Goal: Task Accomplishment & Management: Use online tool/utility

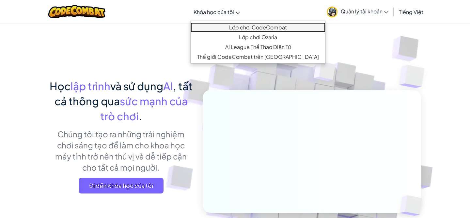
click at [232, 24] on link "Lớp chơi CodeCombat" at bounding box center [258, 28] width 135 height 10
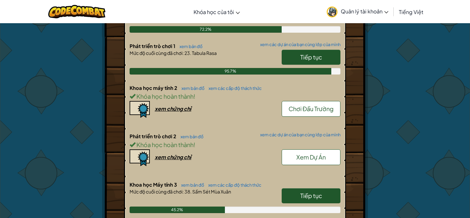
scroll to position [225, 0]
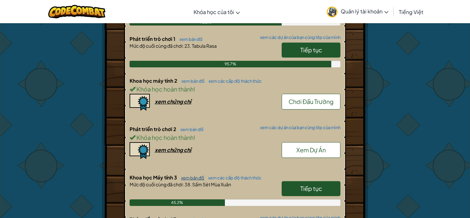
click at [193, 178] on link "xem bản đồ" at bounding box center [191, 177] width 26 height 5
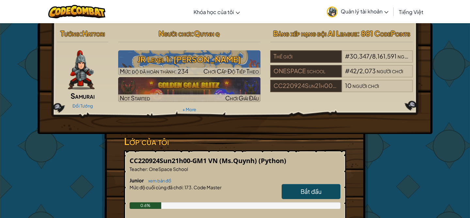
select select "vi"
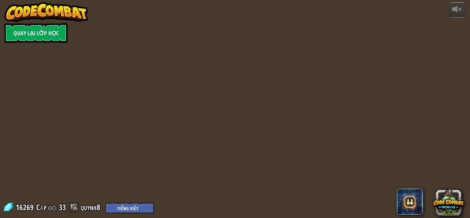
select select "vi"
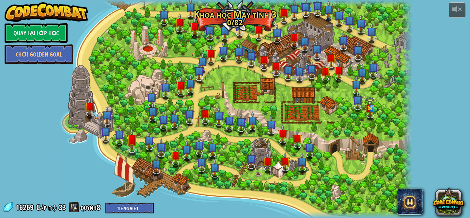
select select "vi"
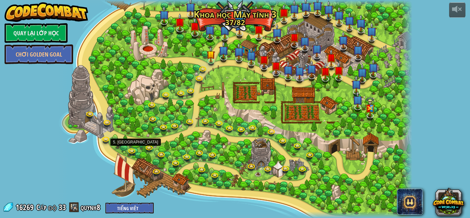
select select "vi"
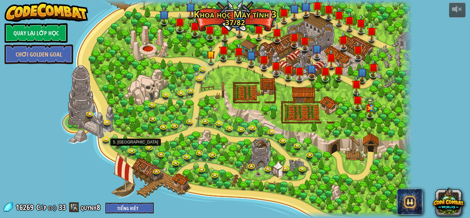
select select "vi"
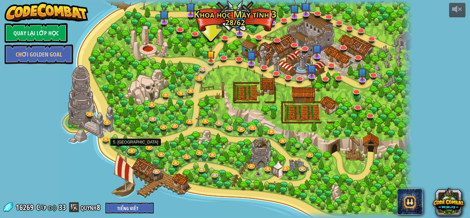
click at [135, 149] on link at bounding box center [132, 151] width 13 height 10
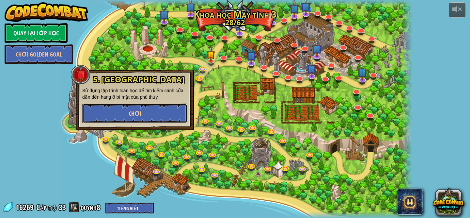
click at [154, 113] on button "Chơi" at bounding box center [134, 113] width 105 height 20
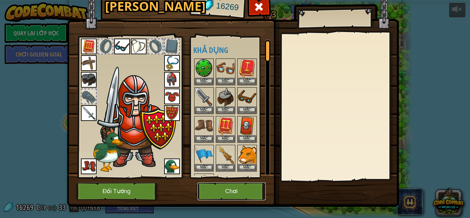
click at [228, 193] on button "Chơi" at bounding box center [231, 191] width 68 height 18
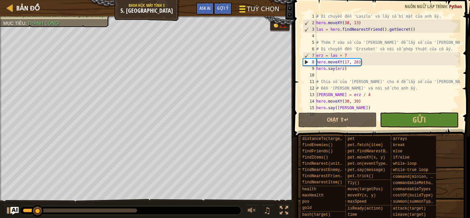
click at [269, 9] on span "Tuỳ chọn" at bounding box center [263, 9] width 32 height 9
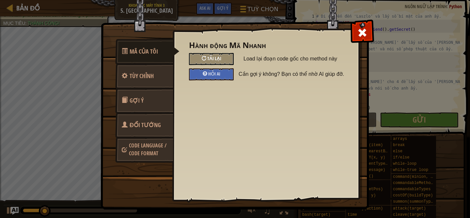
click at [206, 56] on div at bounding box center [204, 58] width 5 height 5
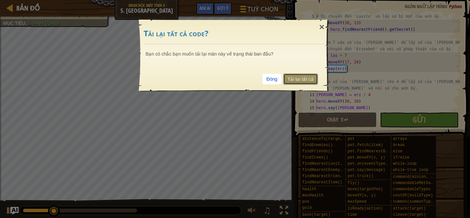
click at [300, 80] on link "Tải lại tất cả" at bounding box center [300, 78] width 35 height 11
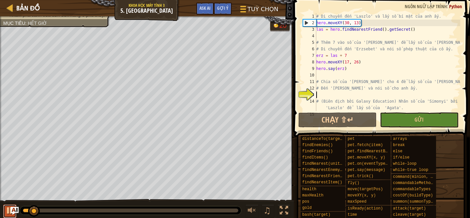
click at [5, 213] on button at bounding box center [9, 210] width 13 height 13
drag, startPoint x: 35, startPoint y: 210, endPoint x: 18, endPoint y: 210, distance: 17.0
click at [18, 210] on div "Bản đồ Khoa học Máy tính 3 5. Cửa Của Phù Thủy Tuỳ chọn Xong Gợi ý Ask AI 1 ההה…" at bounding box center [235, 109] width 470 height 218
click at [356, 53] on div "# Di chuyển đến 'Laszlo' và lấy số bí mật của anh ấy. hero . moveXY ( 30 , 13 )…" at bounding box center [387, 68] width 145 height 111
drag, startPoint x: 350, startPoint y: 54, endPoint x: 310, endPoint y: 55, distance: 39.5
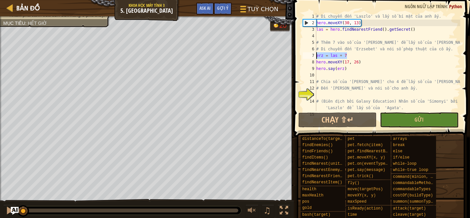
click at [310, 55] on div "erz = las + 7 1 2 3 4 5 6 7 8 9 10 11 12 13 14 15 # Di chuyển đến 'Laszlo' và l…" at bounding box center [380, 62] width 159 height 98
click at [318, 53] on div "# Di chuyển đến 'Laszlo' và lấy số bí mật của anh ấy. hero . moveXY ( 30 , 13 )…" at bounding box center [387, 68] width 145 height 111
drag, startPoint x: 322, startPoint y: 55, endPoint x: 318, endPoint y: 55, distance: 3.6
click at [318, 55] on div "# Di chuyển đến 'Laszlo' và lấy số bí mật của anh ấy. hero . moveXY ( 30 , 13 )…" at bounding box center [387, 68] width 145 height 111
drag, startPoint x: 323, startPoint y: 56, endPoint x: 314, endPoint y: 56, distance: 8.8
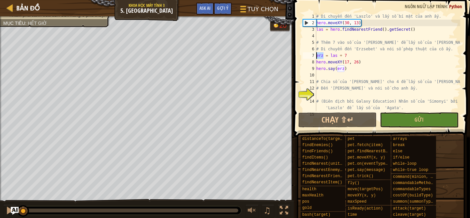
click at [314, 56] on div "erz = las + 7 1 2 3 4 5 6 7 8 9 10 11 12 13 14 15 # Di chuyển đến 'Laszlo' và l…" at bounding box center [380, 62] width 159 height 98
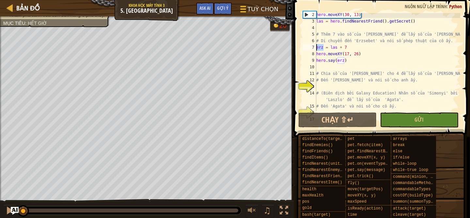
scroll to position [11, 0]
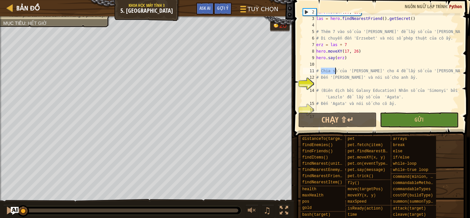
drag, startPoint x: 322, startPoint y: 70, endPoint x: 334, endPoint y: 70, distance: 12.7
click at [334, 70] on div "hero . moveXY ( 30 , 13 ) las = hero . findNearestFriend ( ) . getSecret ( ) # …" at bounding box center [387, 64] width 145 height 111
drag, startPoint x: 444, startPoint y: 69, endPoint x: 344, endPoint y: 71, distance: 100.5
click at [344, 71] on div "hero . moveXY ( 30 , 13 ) las = hero . findNearestFriend ( ) . getSecret ( ) # …" at bounding box center [387, 64] width 145 height 111
drag, startPoint x: 322, startPoint y: 77, endPoint x: 336, endPoint y: 77, distance: 14.0
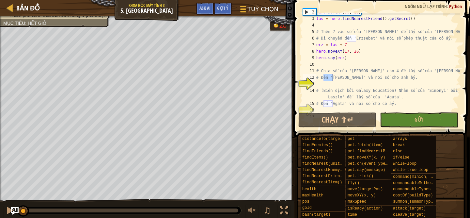
click at [336, 77] on div "hero . moveXY ( 30 , 13 ) las = hero . findNearestFriend ( ) . getSecret ( ) # …" at bounding box center [387, 64] width 145 height 111
type textarea "# Đến '[PERSON_NAME]' và nói số cho anh ấy."
click at [406, 81] on div "hero . moveXY ( 30 , 13 ) las = hero . findNearestFriend ( ) . getSecret ( ) # …" at bounding box center [387, 64] width 145 height 111
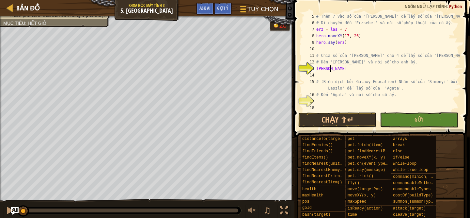
scroll to position [3, 1]
type textarea "simon ="
